Goal: Find specific page/section: Find specific page/section

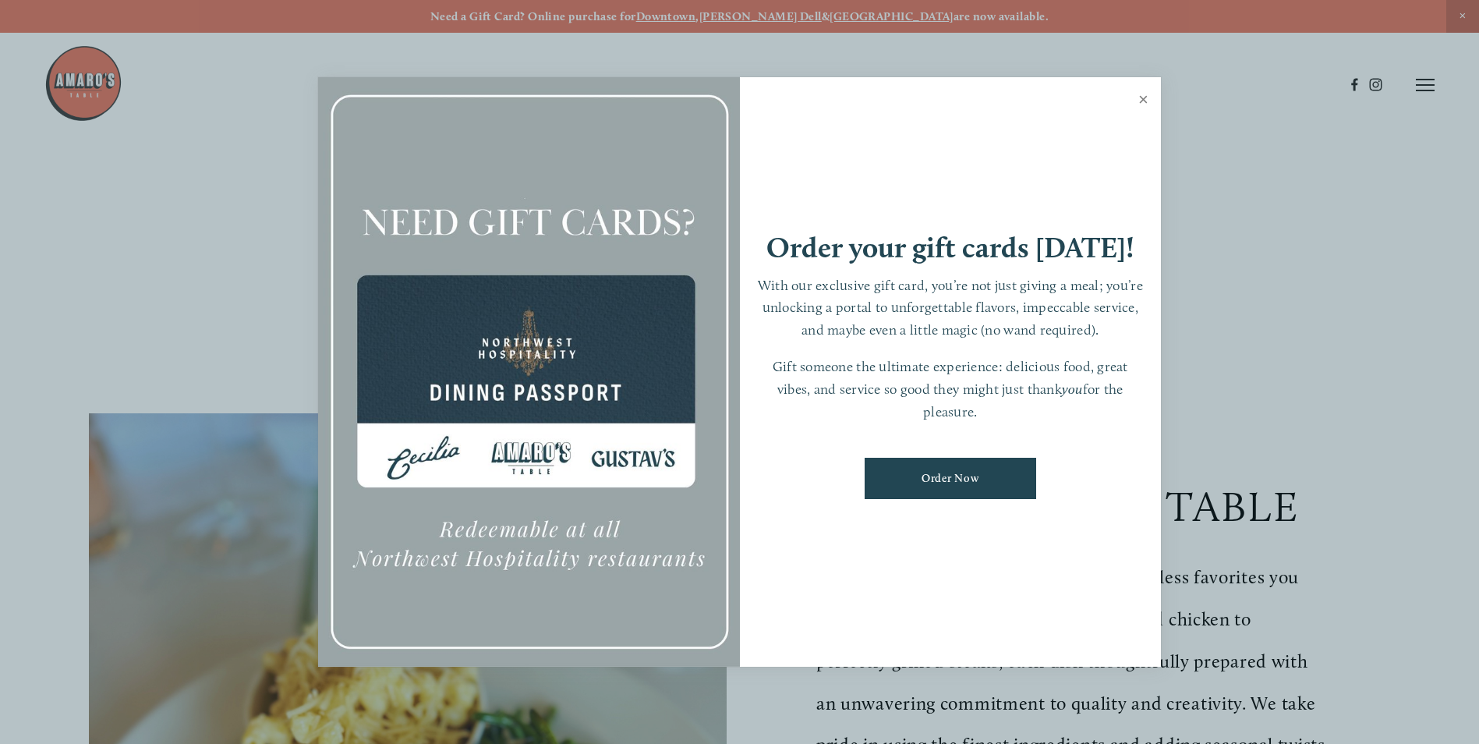
click at [1139, 102] on link "Close" at bounding box center [1143, 102] width 30 height 44
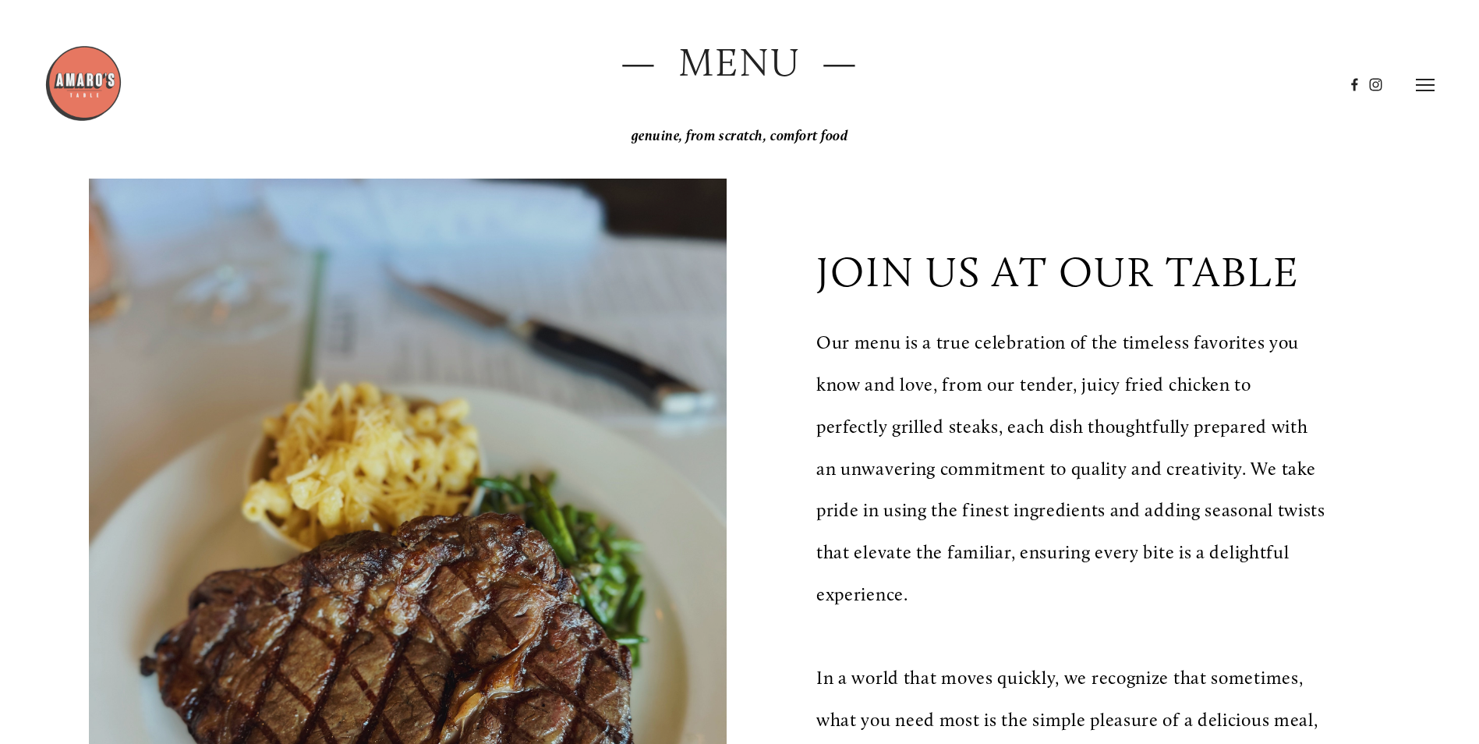
scroll to position [234, 0]
click at [1421, 87] on icon at bounding box center [1425, 85] width 19 height 14
click at [1105, 79] on span "Menu" at bounding box center [1100, 84] width 32 height 15
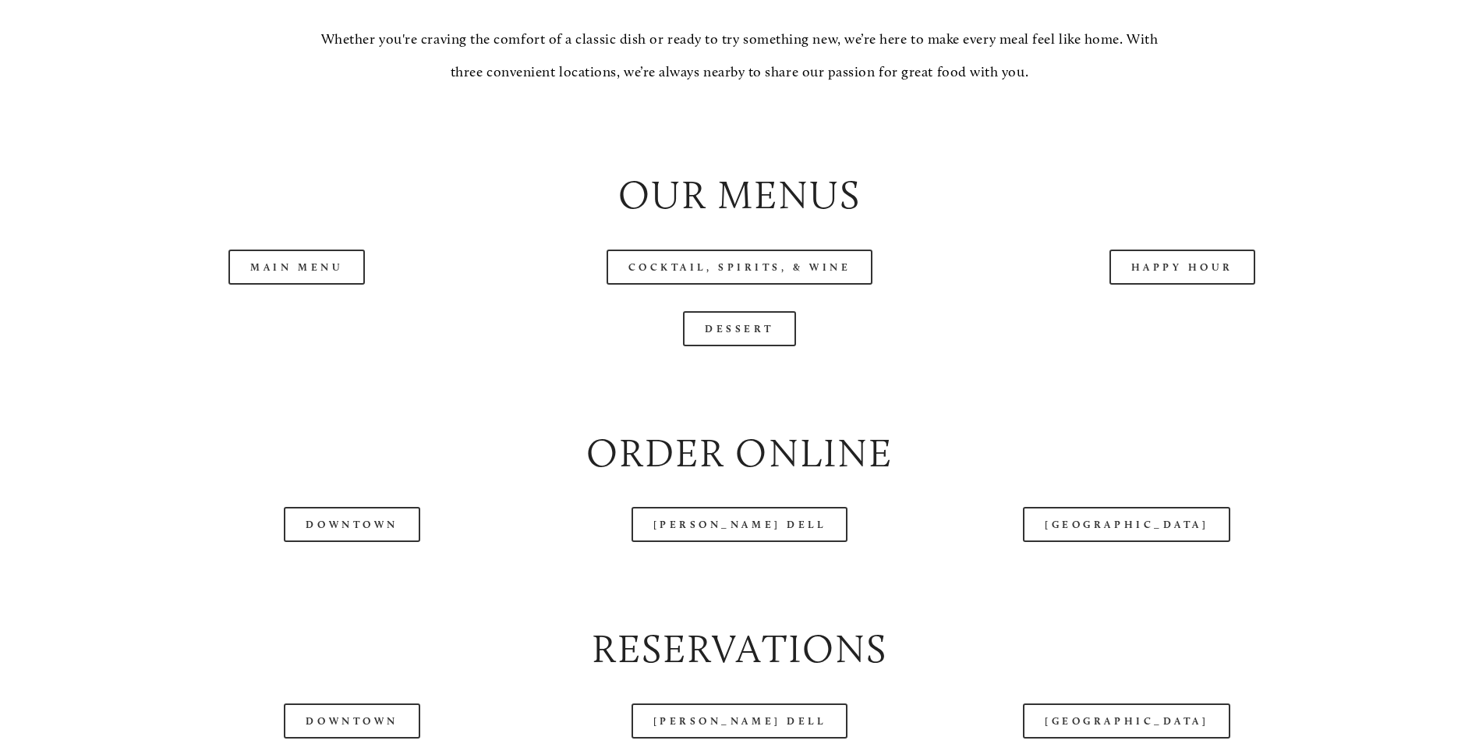
scroll to position [1819, 0]
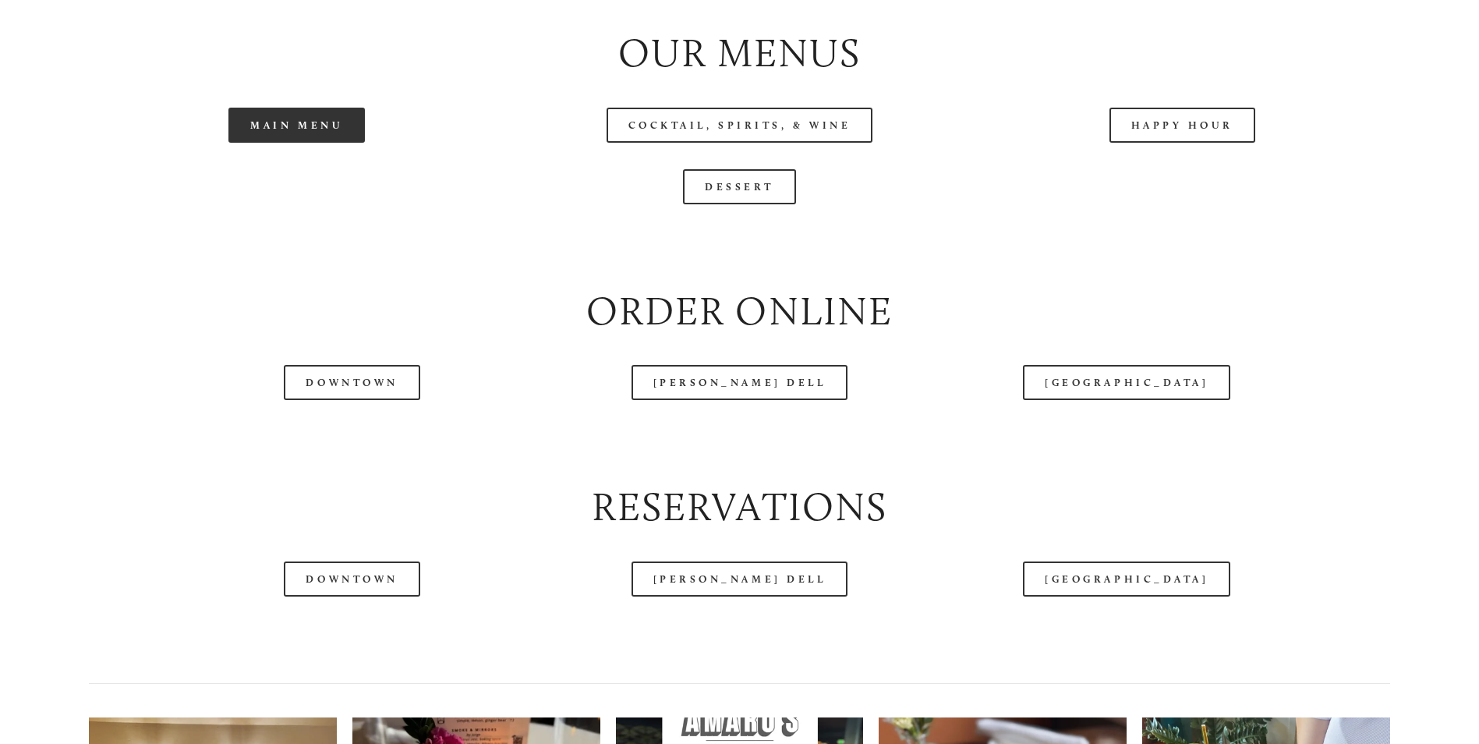
click at [311, 143] on link "Main Menu" at bounding box center [296, 125] width 136 height 35
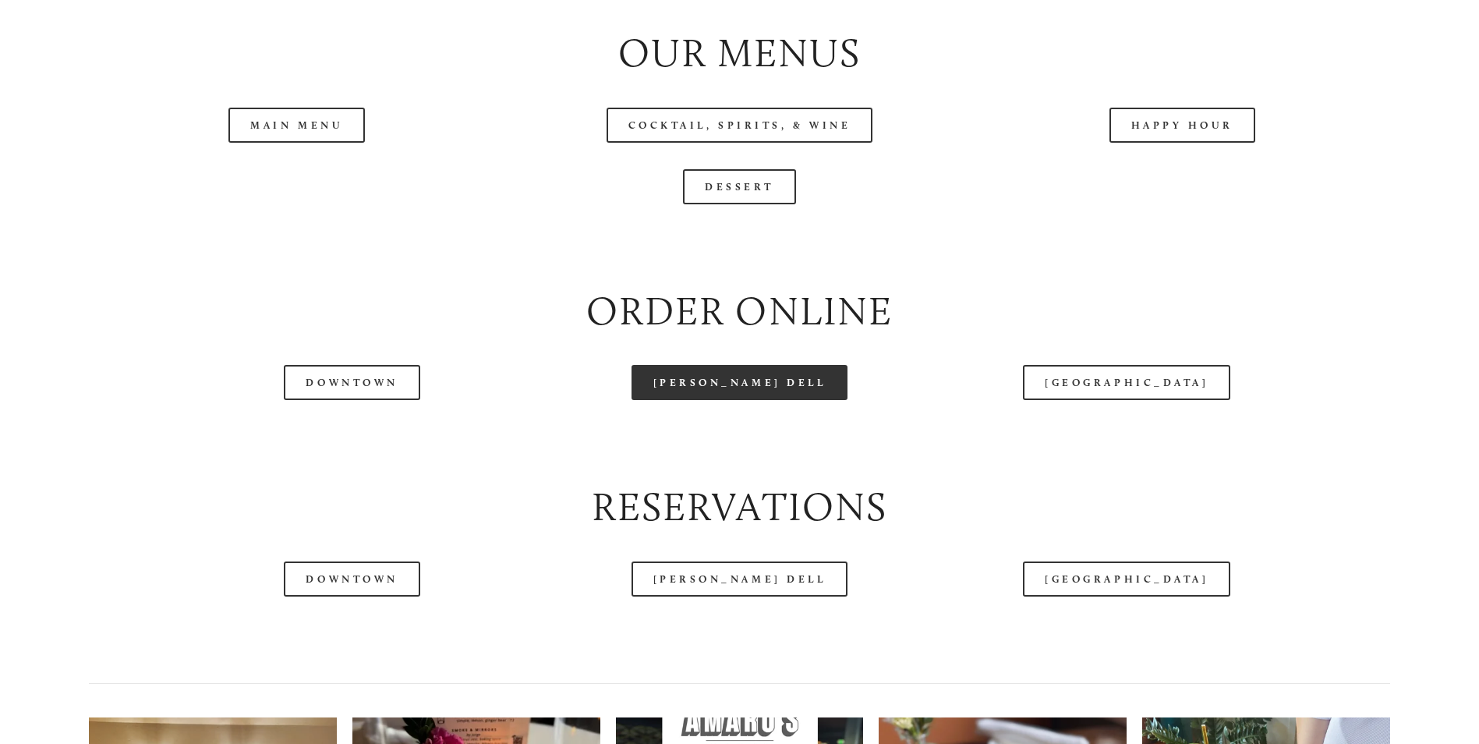
click at [765, 400] on link "[PERSON_NAME] Dell" at bounding box center [739, 382] width 217 height 35
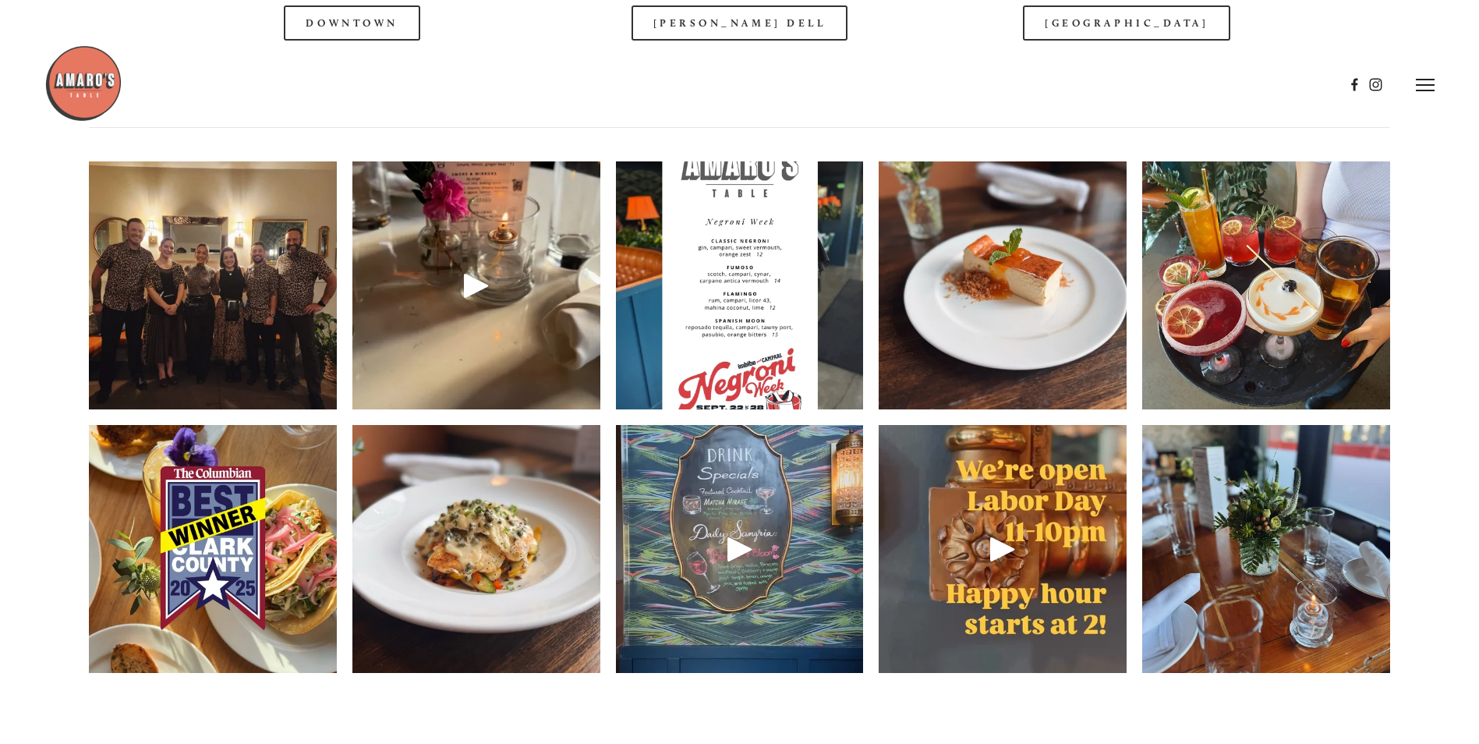
scroll to position [2364, 0]
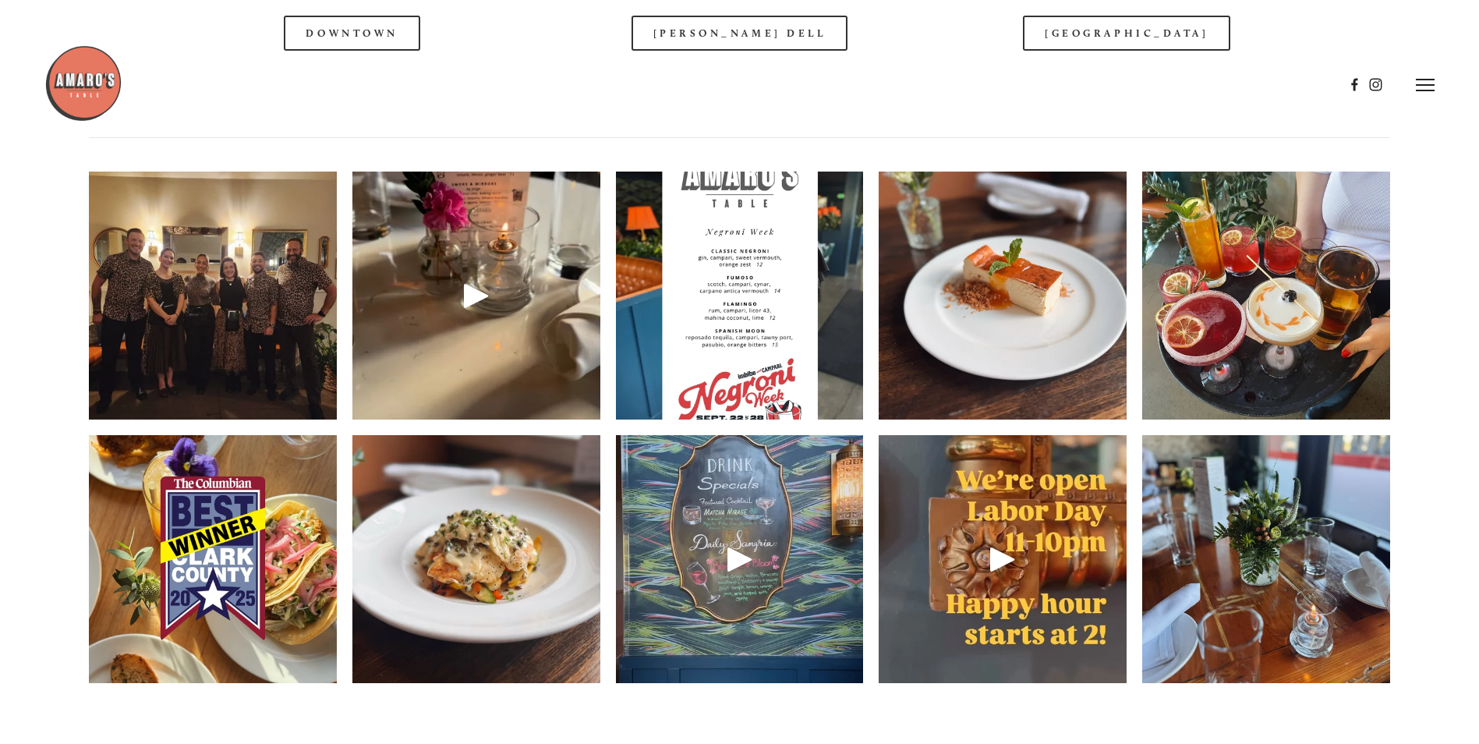
click at [1245, 377] on img at bounding box center [1266, 296] width 248 height 320
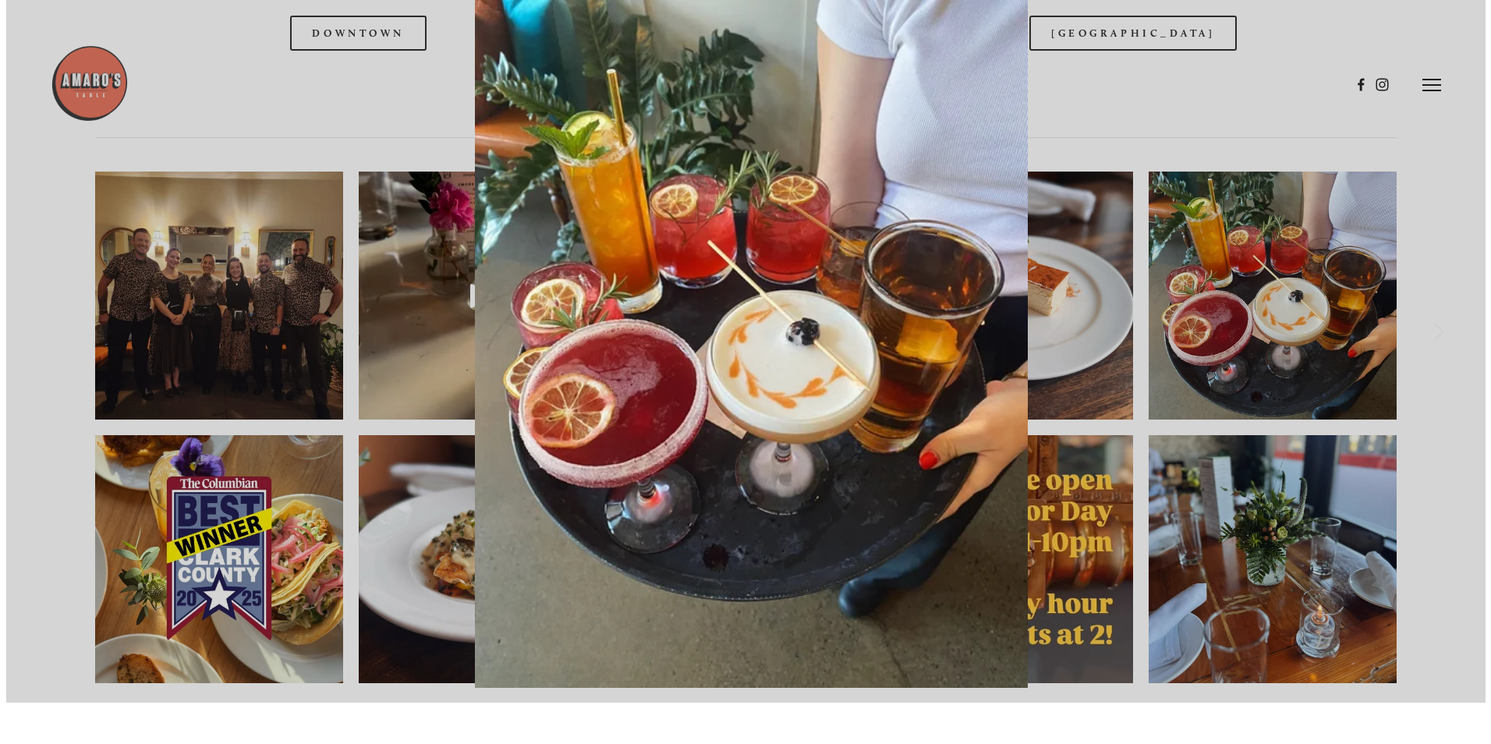
scroll to position [2323, 0]
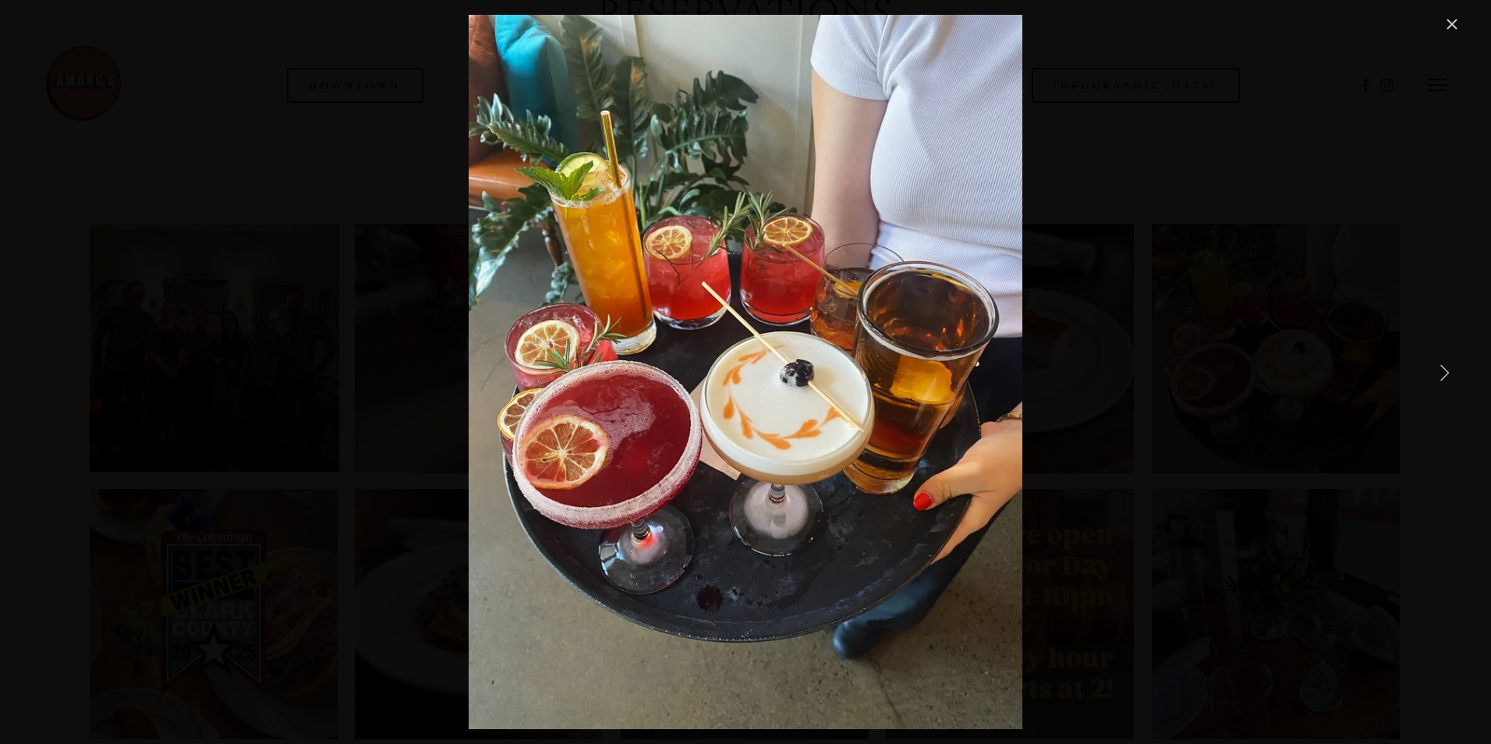
click at [1448, 16] on link "Close" at bounding box center [1451, 24] width 19 height 19
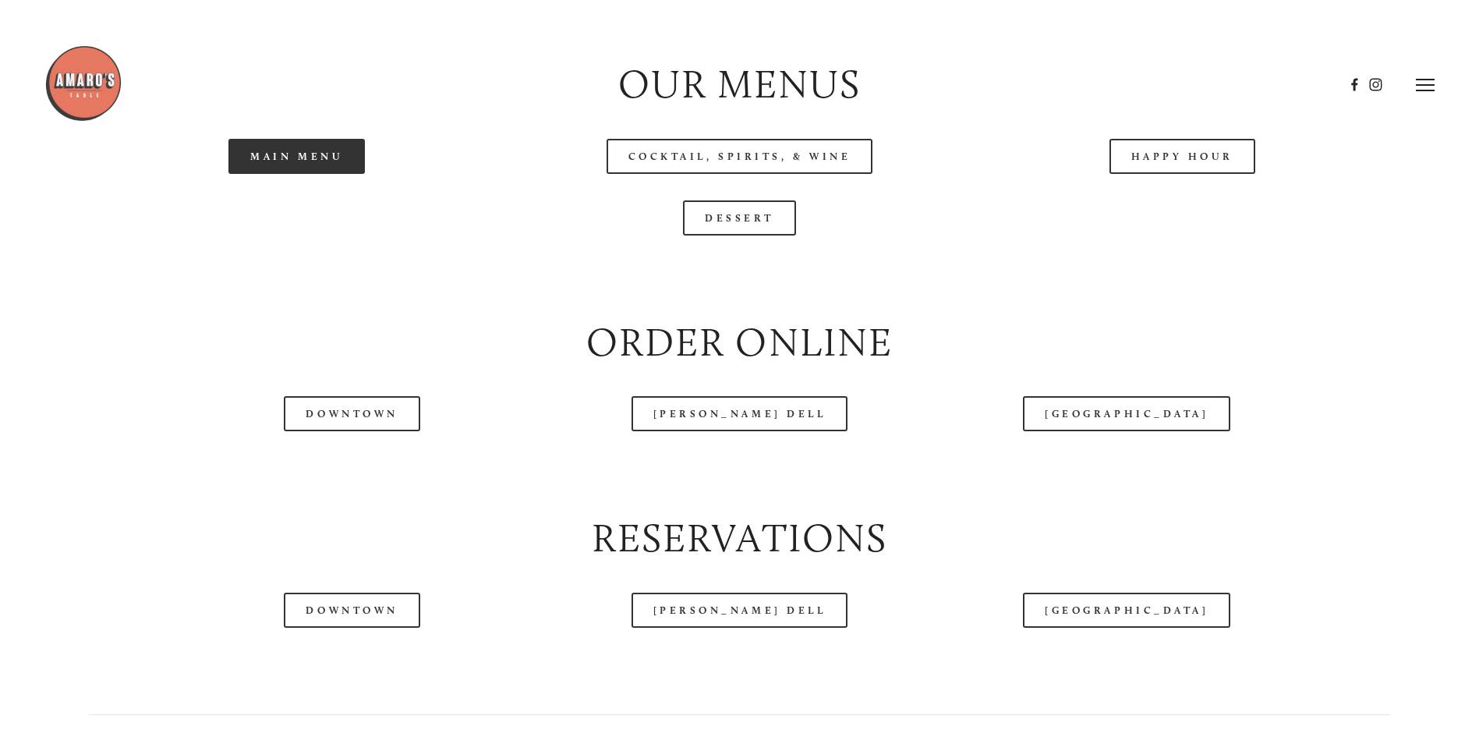
scroll to position [1767, 0]
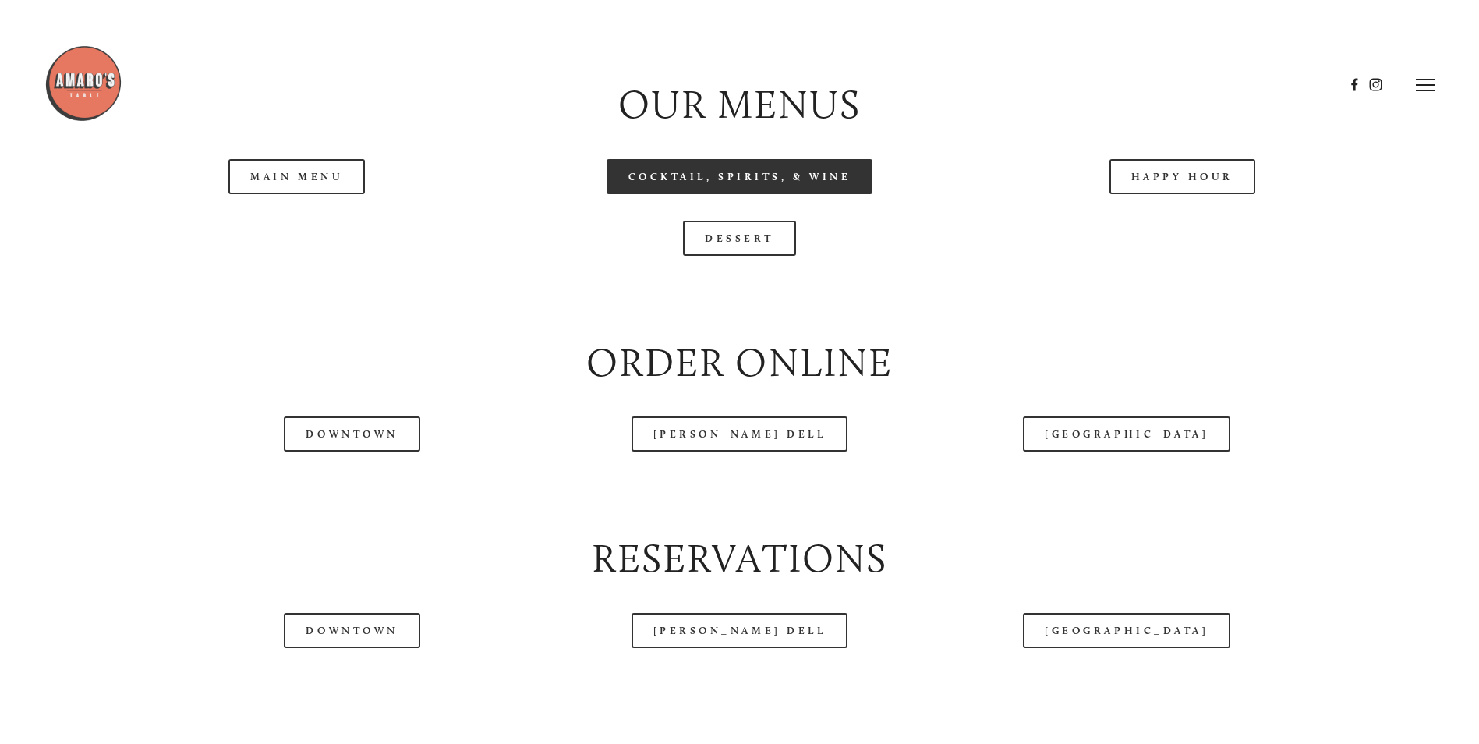
click at [639, 194] on link "Cocktail, Spirits, & Wine" at bounding box center [740, 176] width 267 height 35
